Goal: Task Accomplishment & Management: Complete application form

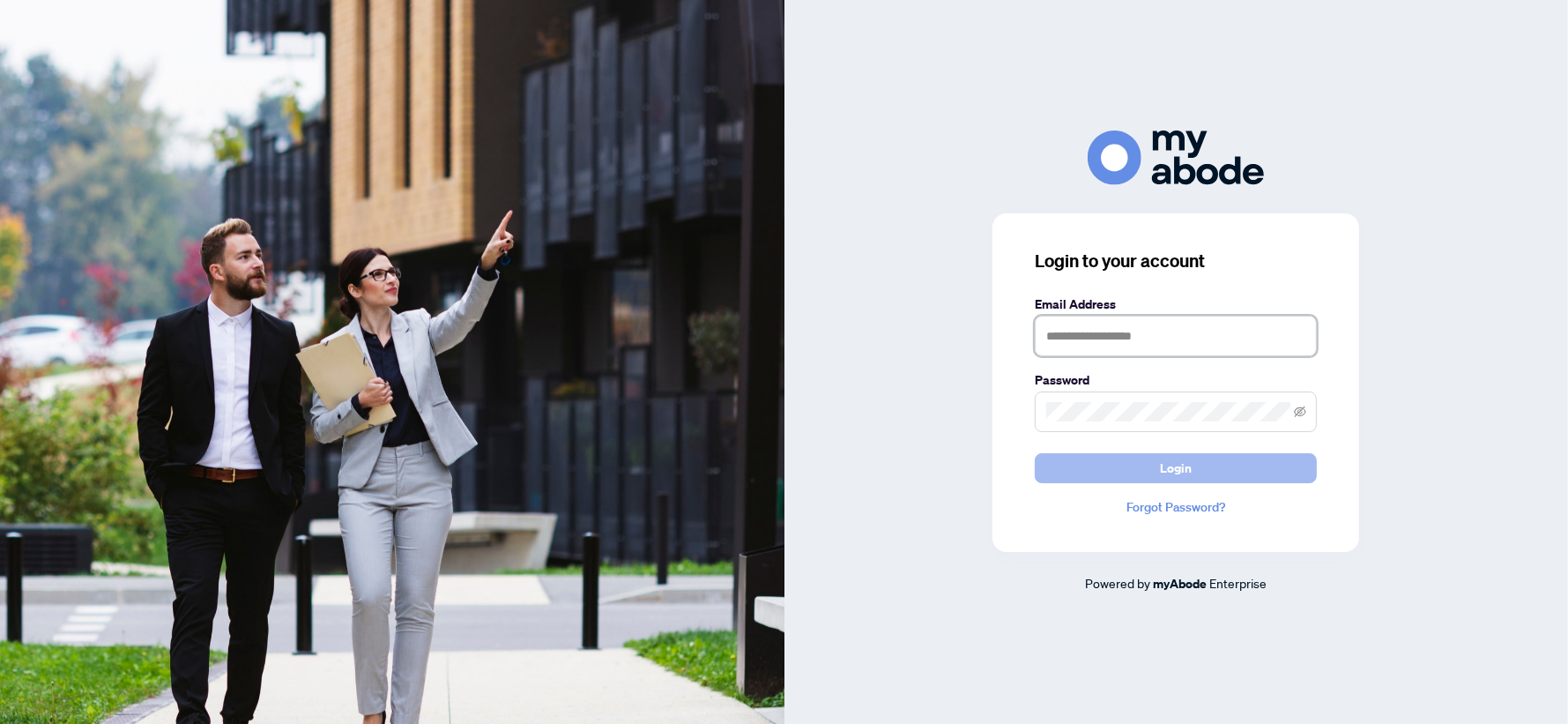
type input "**********"
click at [1125, 475] on button "Login" at bounding box center [1176, 468] width 282 height 30
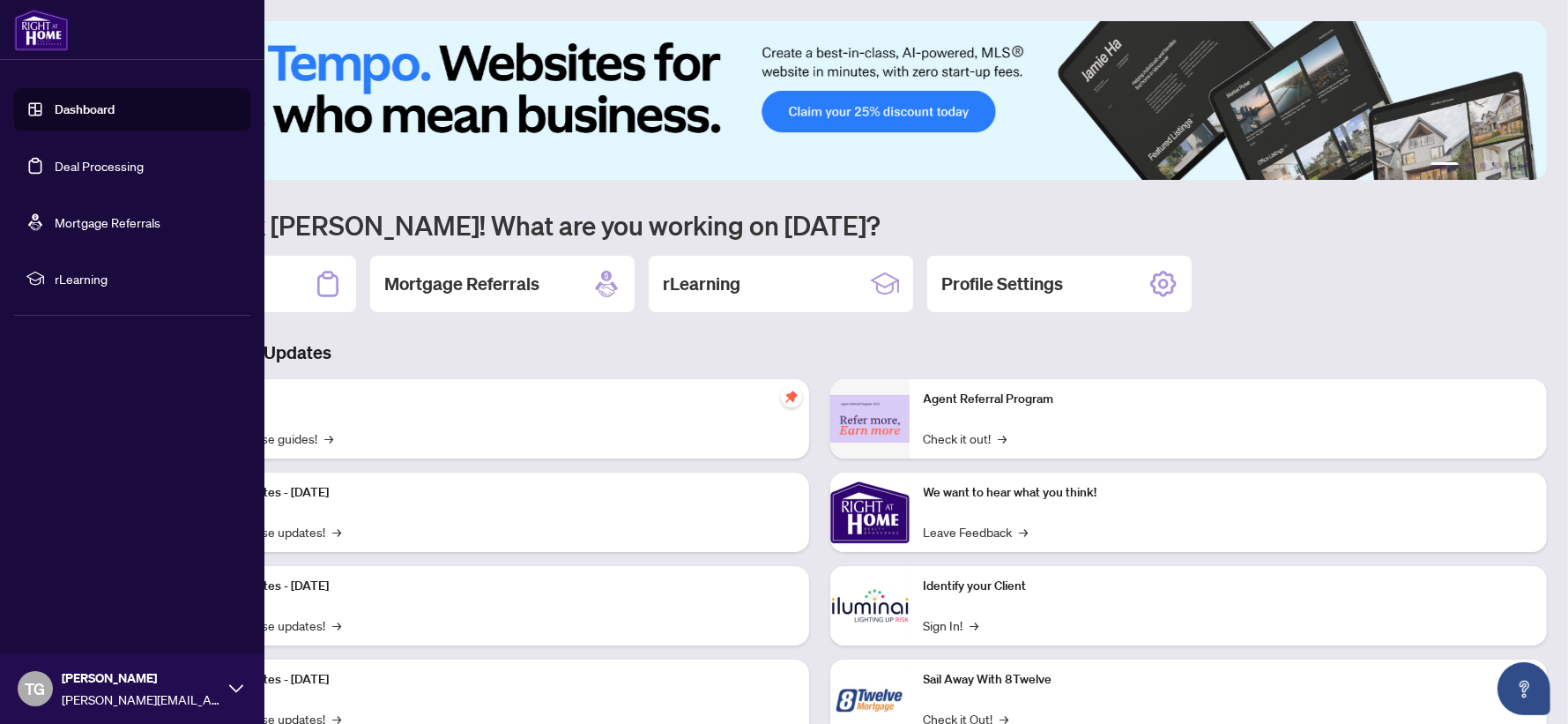
click at [100, 113] on link "Dashboard" at bounding box center [84, 109] width 60 height 16
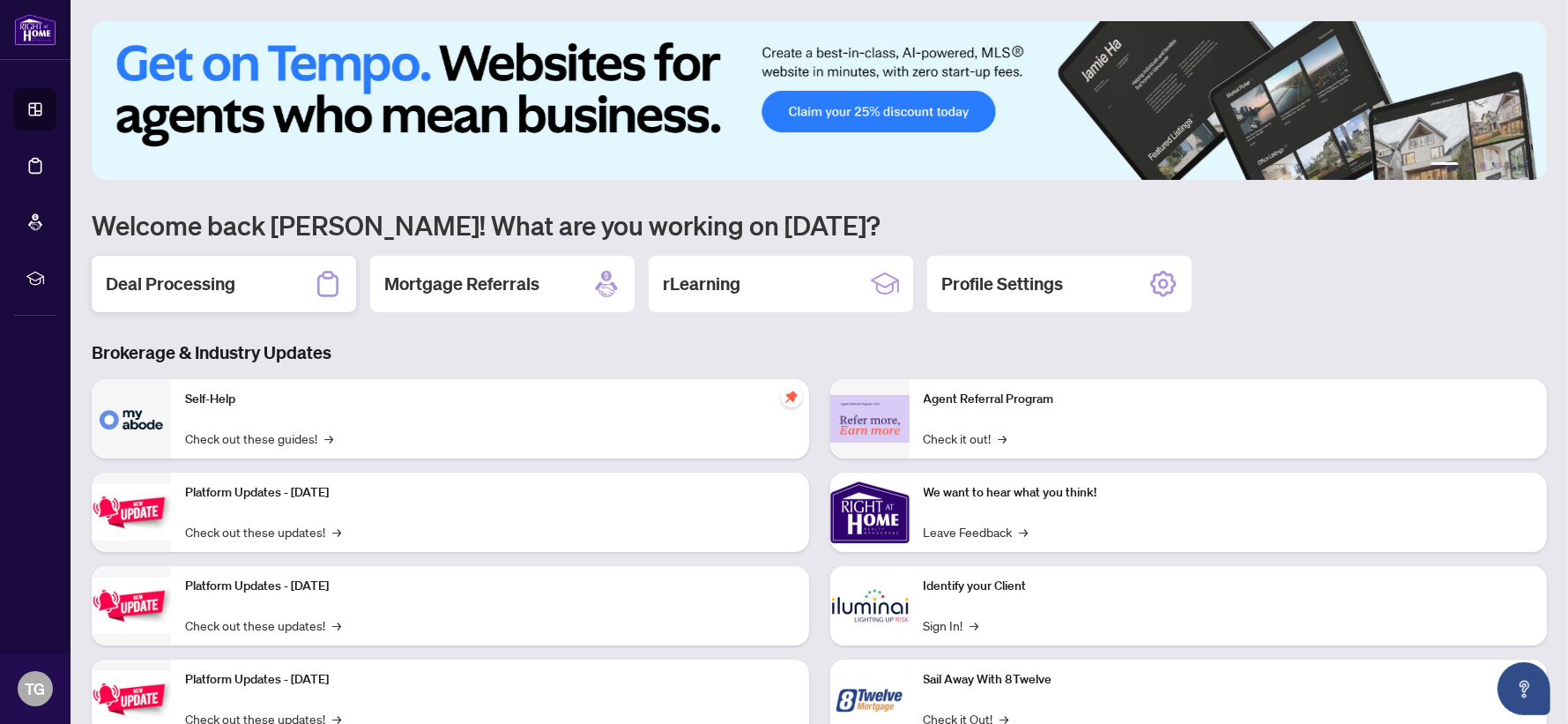
click at [261, 289] on div "Deal Processing" at bounding box center [224, 284] width 265 height 56
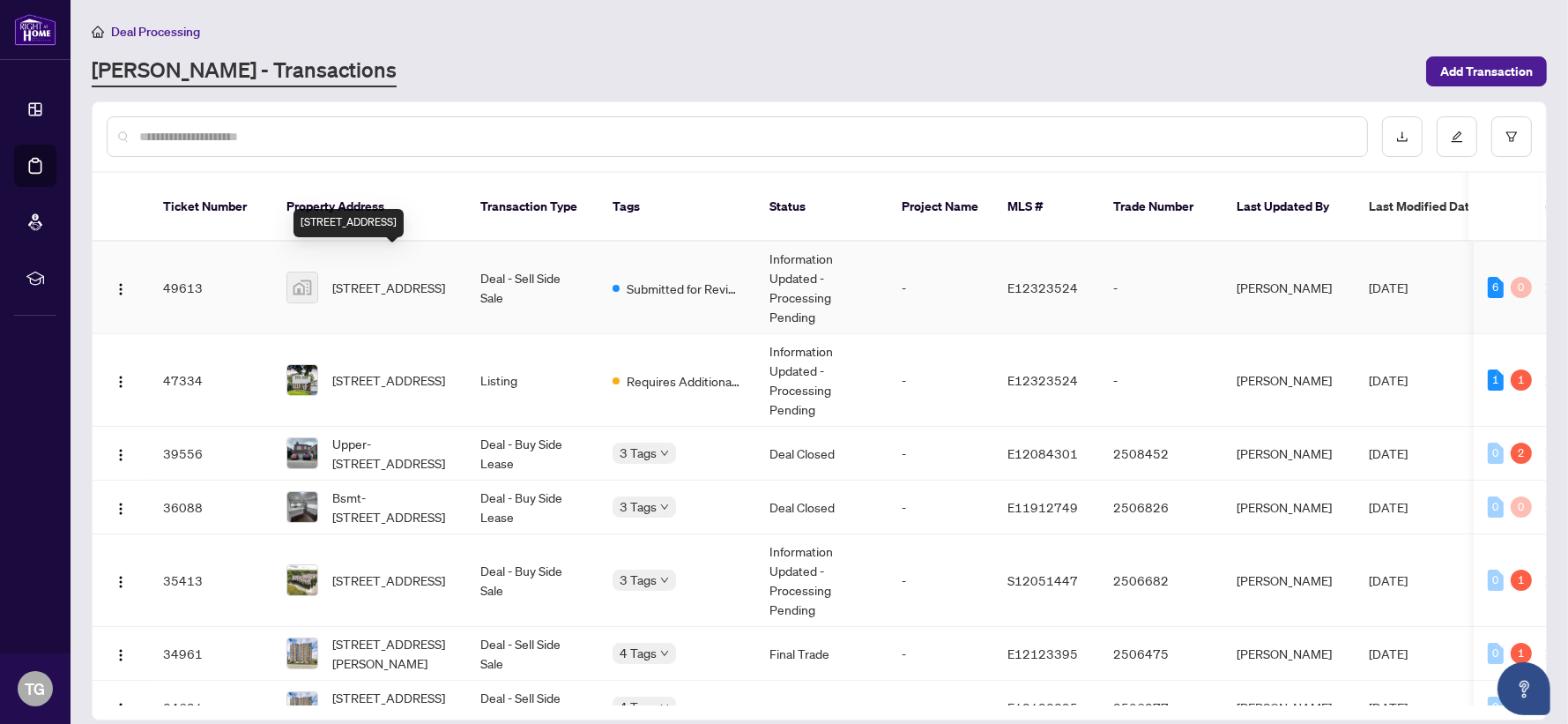
click at [393, 278] on span "[STREET_ADDRESS]" at bounding box center [388, 288] width 113 height 20
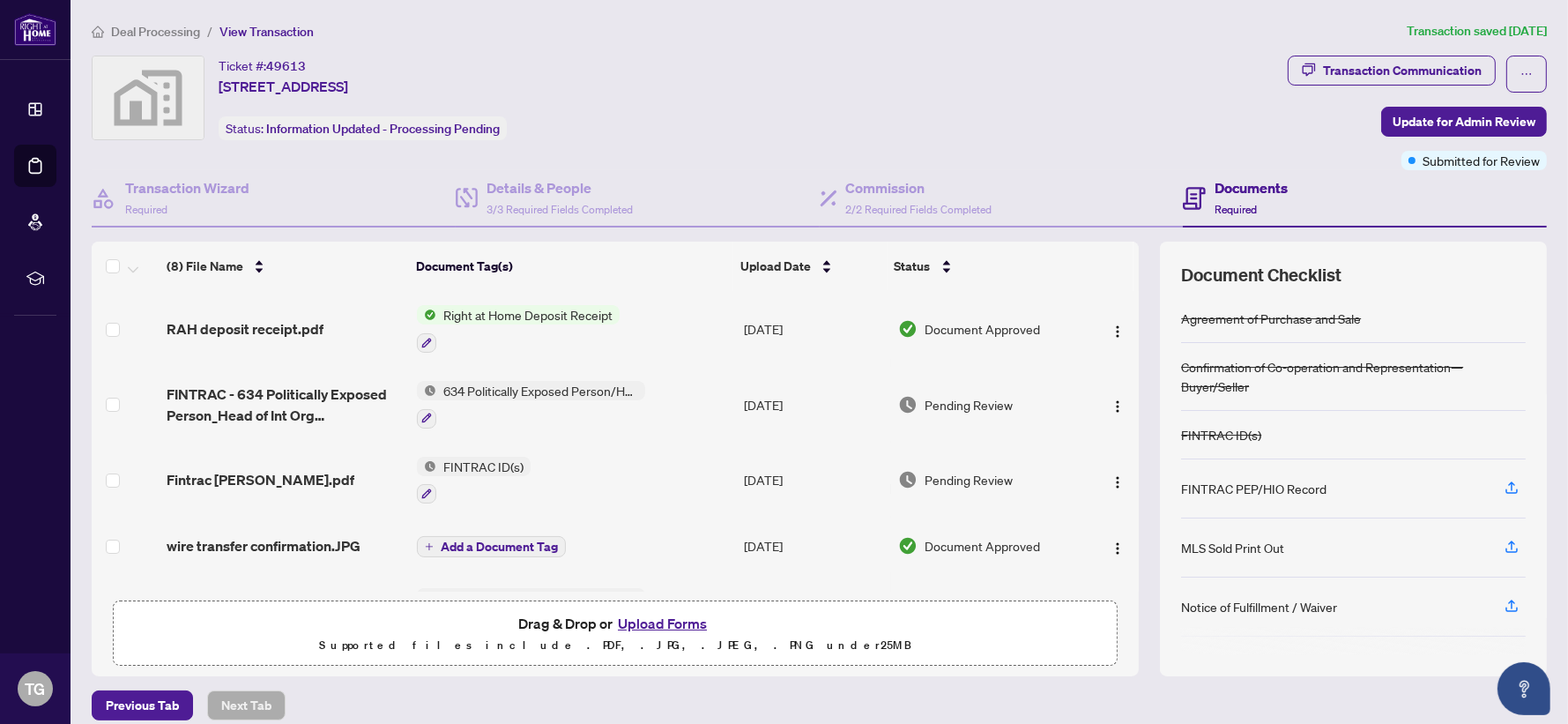
click at [668, 622] on button "Upload Forms" at bounding box center [662, 623] width 99 height 23
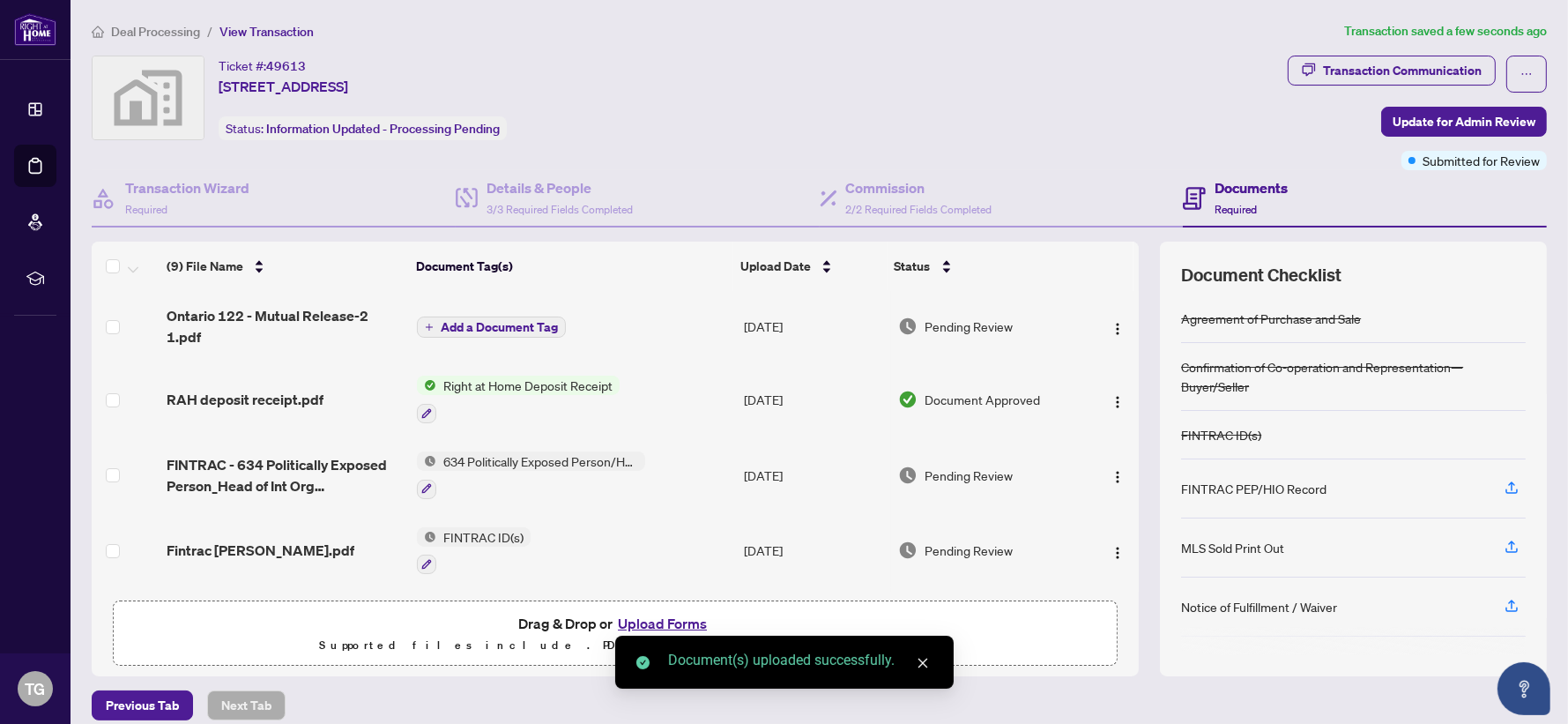
click at [486, 327] on span "Add a Document Tag" at bounding box center [499, 327] width 117 height 13
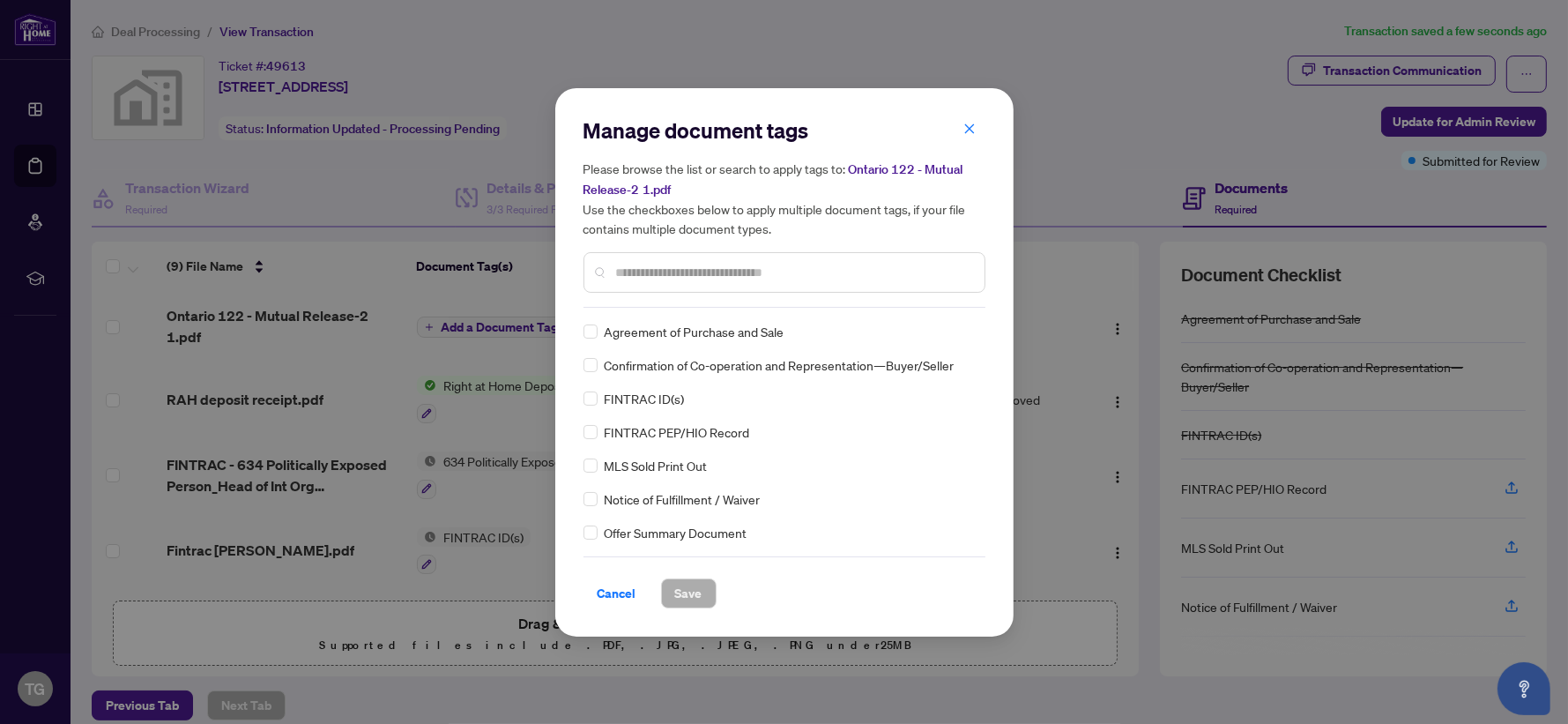
click at [618, 312] on div "Manage document tags Please browse the list or search to apply tags to: Ontario…" at bounding box center [784, 362] width 402 height 492
click at [636, 274] on input "text" at bounding box center [794, 273] width 355 height 20
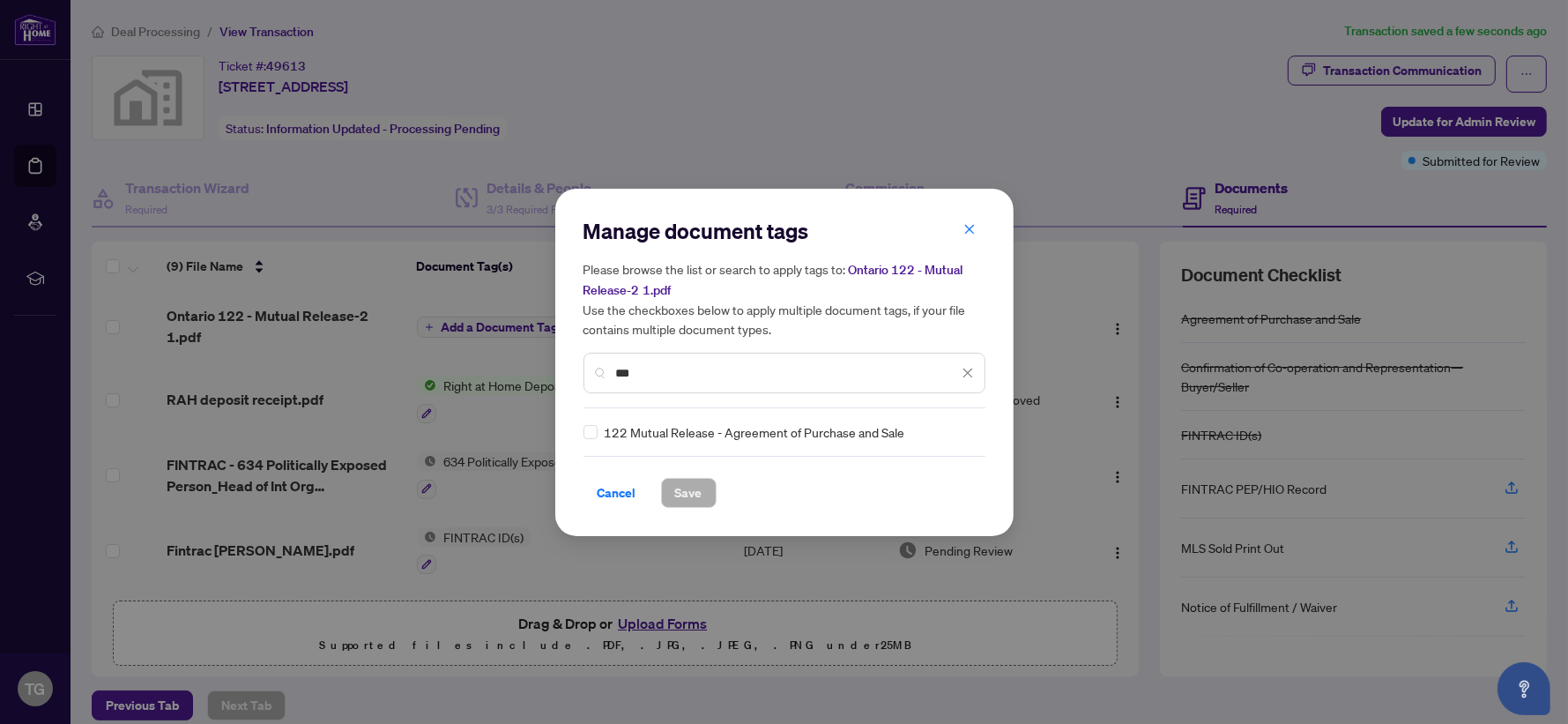
type input "***"
click at [694, 494] on span "Save" at bounding box center [689, 493] width 28 height 29
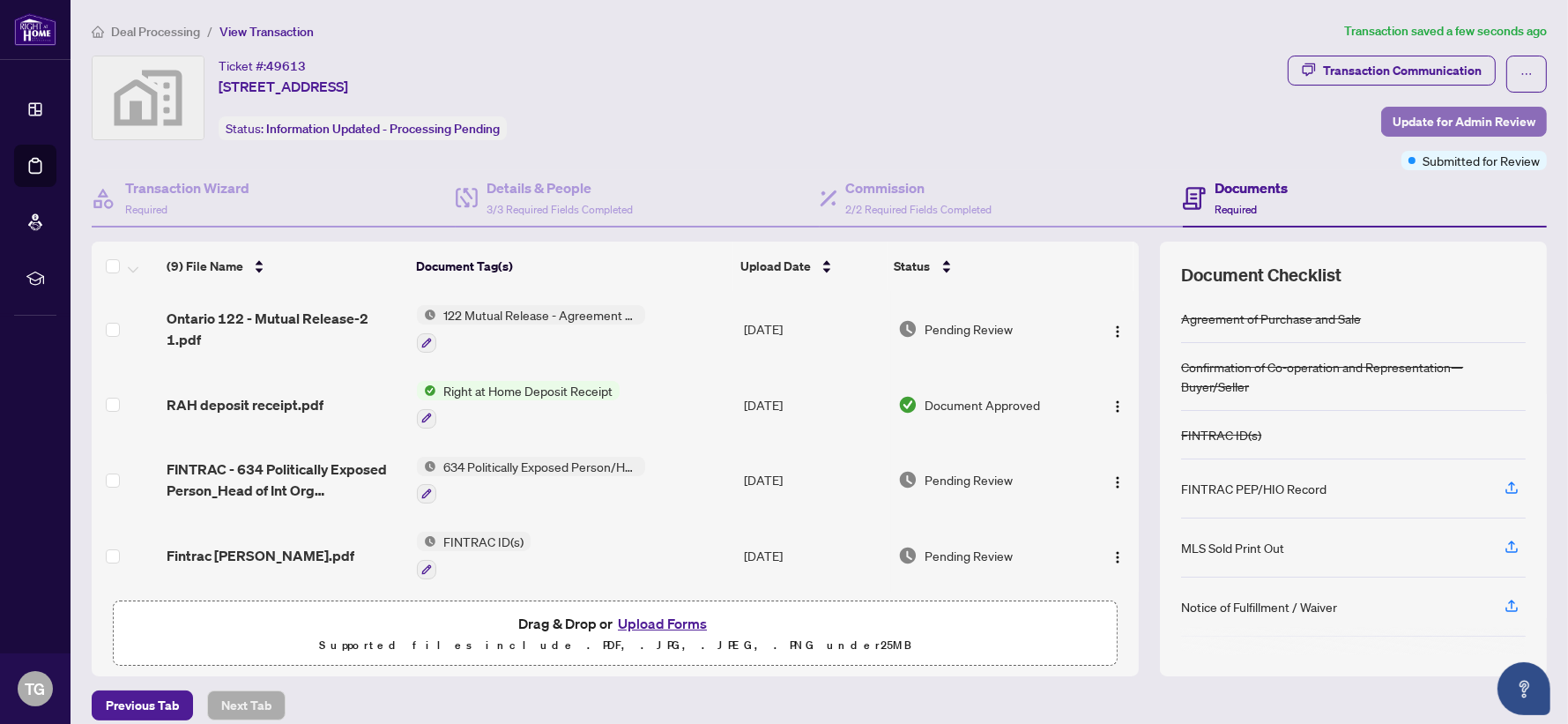
click at [1468, 119] on span "Update for Admin Review" at bounding box center [1464, 121] width 143 height 29
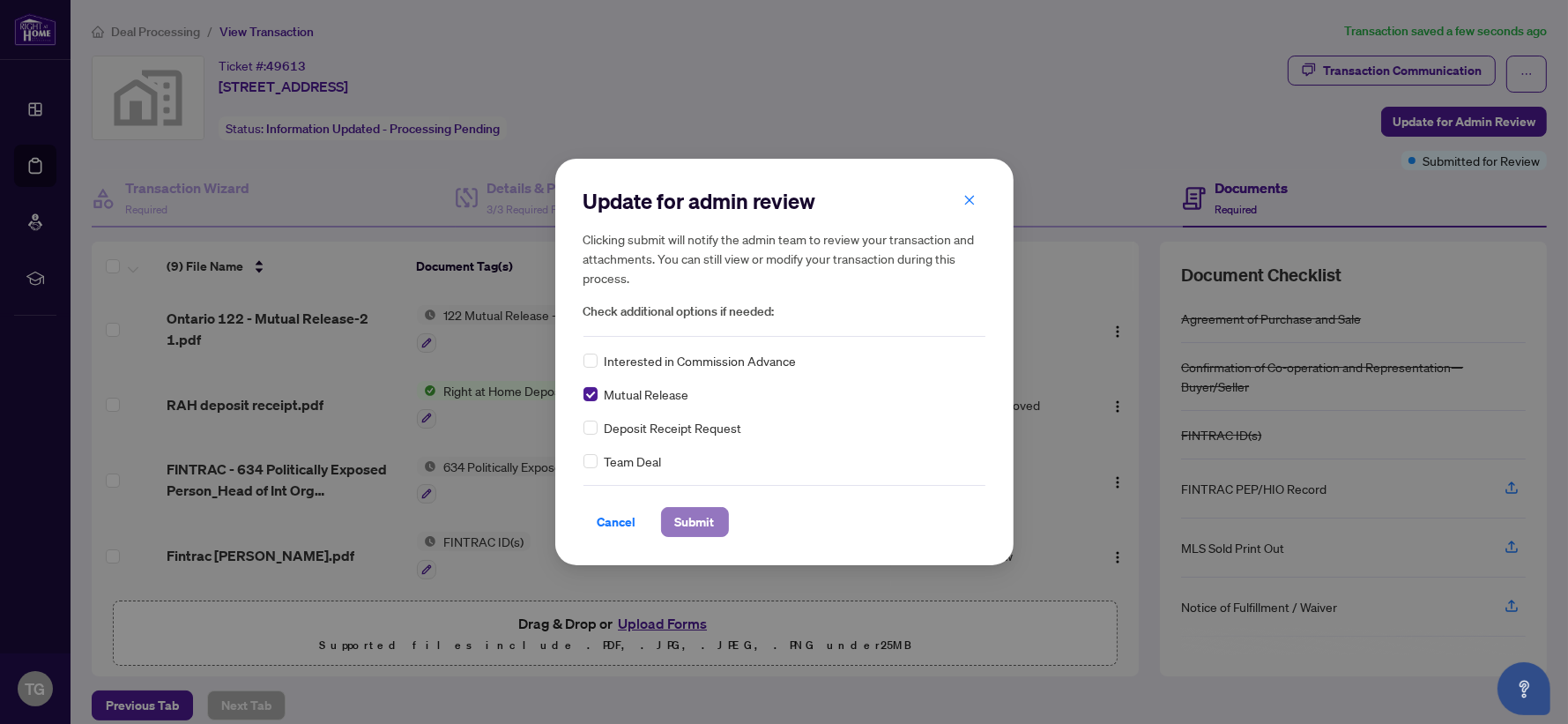
click at [705, 526] on span "Submit" at bounding box center [695, 522] width 39 height 29
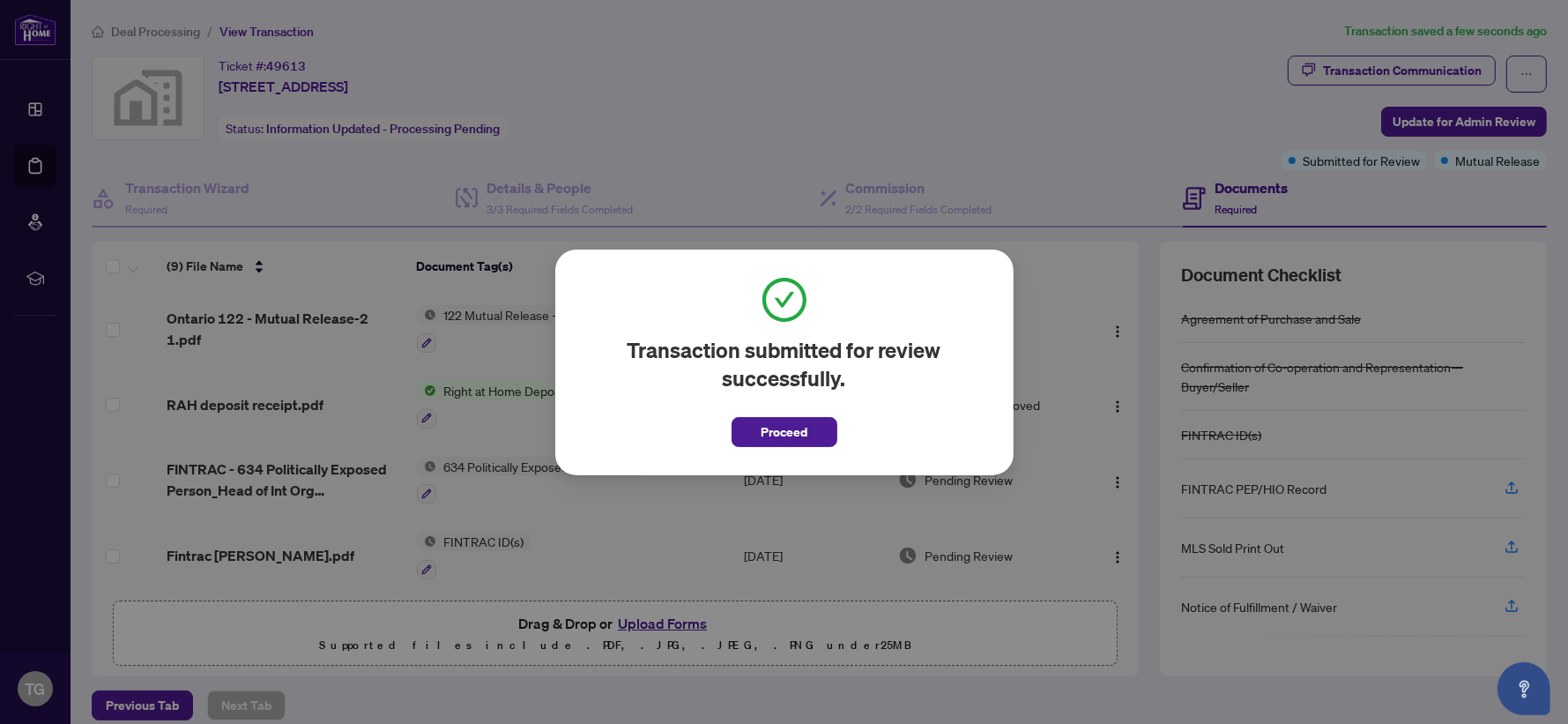
click at [700, 96] on div "Transaction submitted for review successfully. Proceed Cancel OK" at bounding box center [784, 362] width 1568 height 724
